Goal: Navigation & Orientation: Find specific page/section

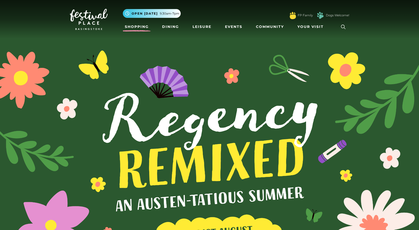
click at [135, 28] on link "Shopping" at bounding box center [137, 26] width 28 height 9
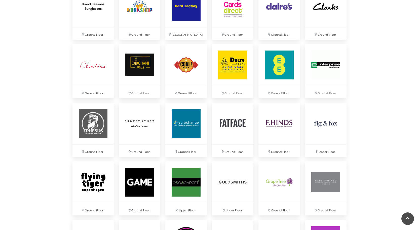
scroll to position [478, 0]
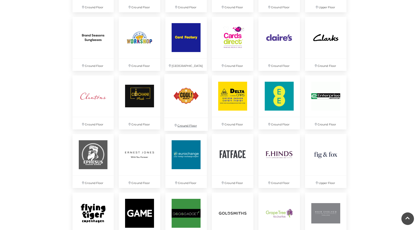
click at [185, 97] on img at bounding box center [186, 96] width 44 height 44
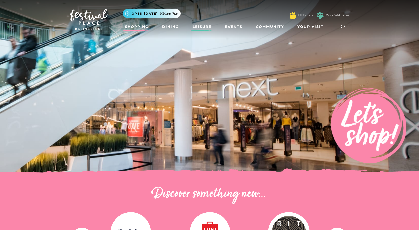
click at [206, 27] on link "Leisure" at bounding box center [202, 26] width 23 height 9
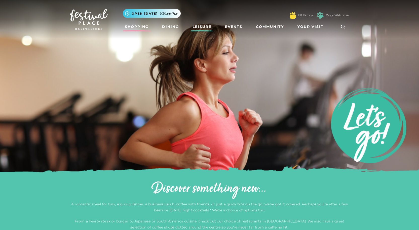
click at [141, 26] on link "Shopping" at bounding box center [137, 26] width 28 height 9
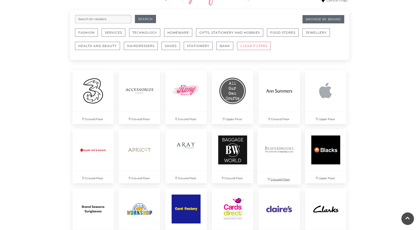
scroll to position [277, 0]
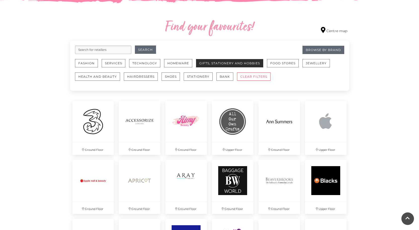
click at [232, 63] on button "Gifts, Stationery and Hobbies" at bounding box center [229, 63] width 67 height 8
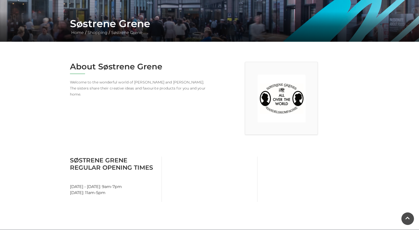
scroll to position [76, 0]
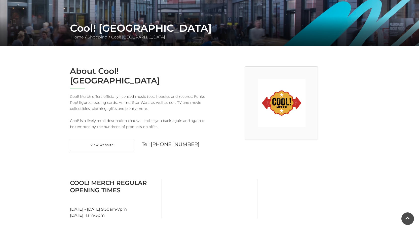
scroll to position [76, 0]
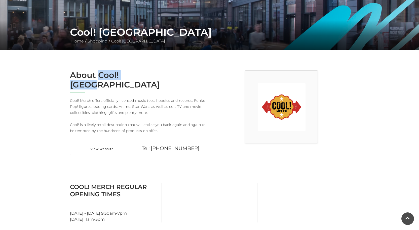
drag, startPoint x: 152, startPoint y: 74, endPoint x: 99, endPoint y: 73, distance: 53.1
click at [99, 73] on h2 "About Cool! [GEOGRAPHIC_DATA]" at bounding box center [138, 79] width 136 height 19
copy h2 "Cool! [GEOGRAPHIC_DATA]"
